Goal: Task Accomplishment & Management: Complete application form

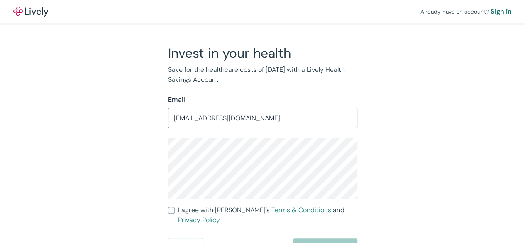
click at [194, 213] on span "I agree with Lively’s Terms & Conditions and Privacy Policy" at bounding box center [267, 215] width 179 height 20
click at [175, 213] on input "I agree with Lively’s Terms & Conditions and Privacy Policy" at bounding box center [171, 210] width 7 height 7
checkbox input "true"
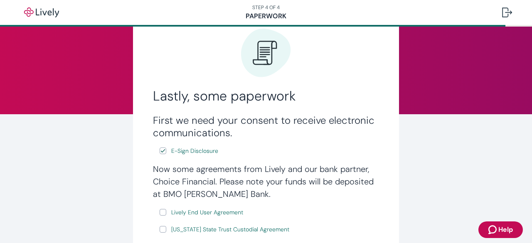
scroll to position [91, 0]
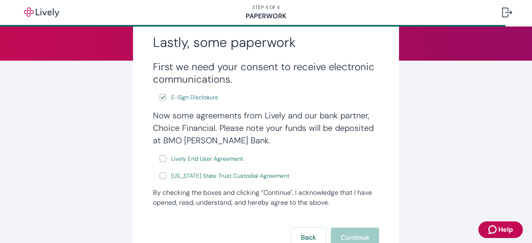
click at [159, 160] on input "Lively End User Agreement" at bounding box center [162, 158] width 7 height 7
checkbox input "true"
click at [160, 176] on input "[US_STATE] State Trust Custodial Agreement" at bounding box center [162, 175] width 7 height 7
checkbox input "true"
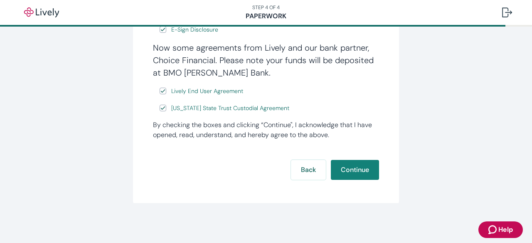
scroll to position [159, 0]
click at [352, 175] on button "Continue" at bounding box center [355, 170] width 48 height 20
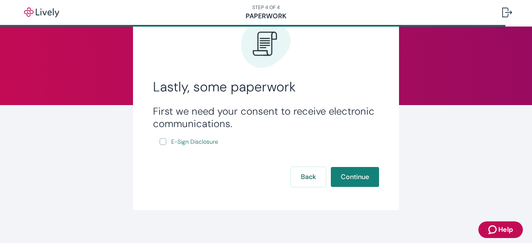
scroll to position [50, 0]
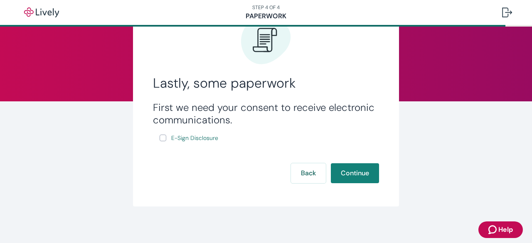
click at [159, 138] on input "E-Sign Disclosure" at bounding box center [162, 138] width 7 height 7
checkbox input "true"
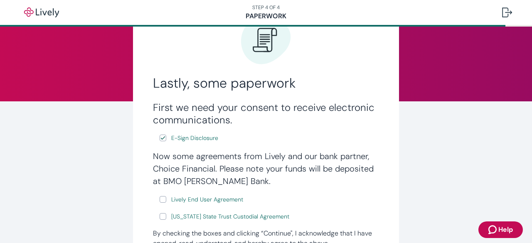
click at [160, 200] on input "Lively End User Agreement" at bounding box center [162, 199] width 7 height 7
checkbox input "true"
click at [163, 213] on input "[US_STATE] State Trust Custodial Agreement" at bounding box center [162, 216] width 7 height 7
checkbox input "true"
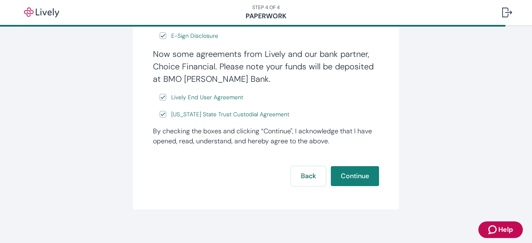
scroll to position [153, 0]
click at [356, 180] on button "Continue" at bounding box center [355, 175] width 48 height 20
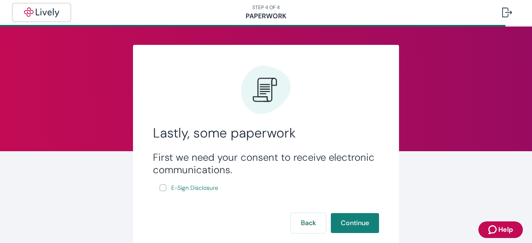
click at [38, 10] on img "button" at bounding box center [41, 12] width 47 height 10
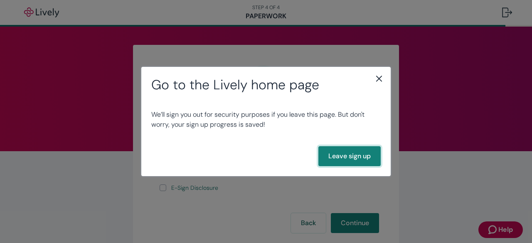
click at [342, 158] on button "Leave sign up" at bounding box center [349, 156] width 62 height 20
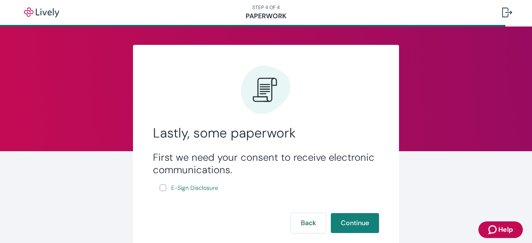
click at [159, 188] on input "E-Sign Disclosure" at bounding box center [162, 187] width 7 height 7
checkbox input "true"
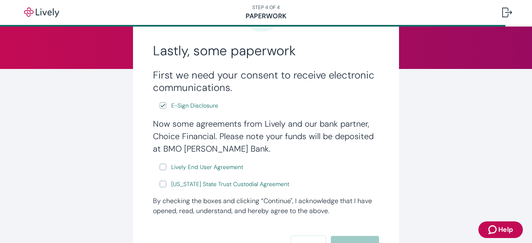
scroll to position [83, 0]
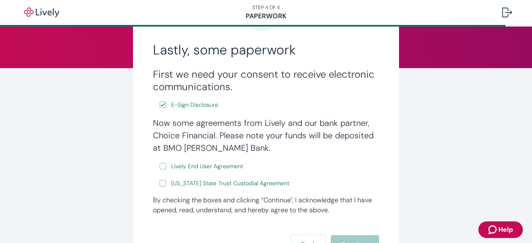
click at [163, 165] on input "Lively End User Agreement" at bounding box center [162, 166] width 7 height 7
checkbox input "true"
click at [159, 182] on input "[US_STATE] State Trust Custodial Agreement" at bounding box center [162, 183] width 7 height 7
checkbox input "true"
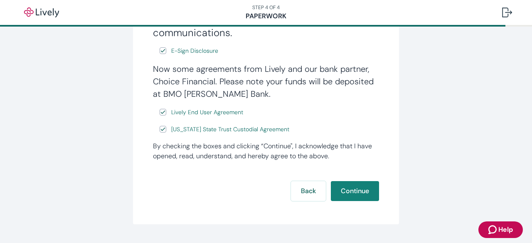
scroll to position [159, 0]
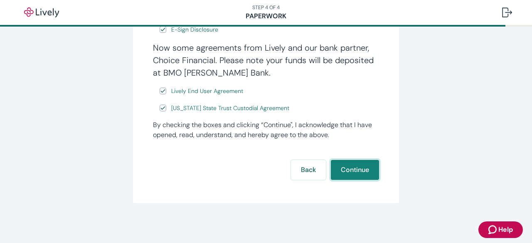
click at [353, 167] on button "Continue" at bounding box center [355, 170] width 48 height 20
